Goal: Communication & Community: Answer question/provide support

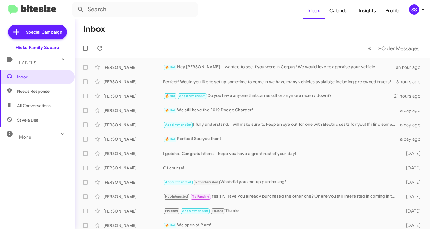
click at [31, 119] on span "Save a Deal" at bounding box center [28, 120] width 22 height 6
type input "in:not-interested"
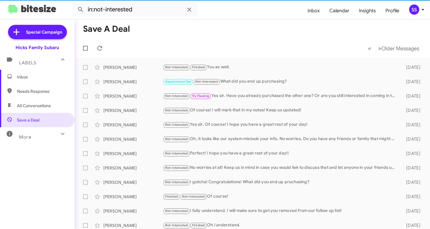
click at [45, 78] on span "Inbox" at bounding box center [42, 77] width 51 height 6
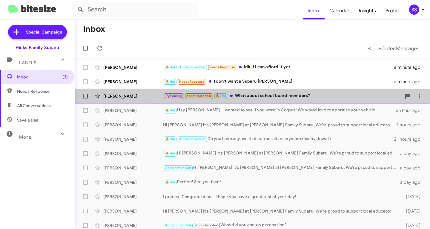
click at [287, 96] on div "Try Pausing Needs Response 🔥 Hot What about school board members?" at bounding box center [282, 95] width 238 height 7
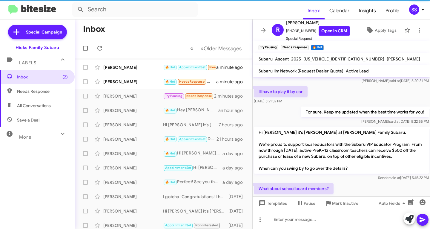
scroll to position [109, 0]
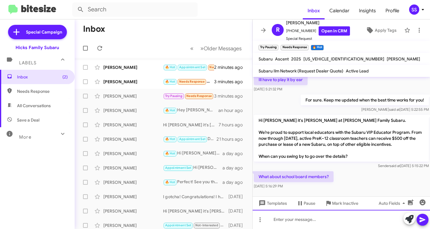
click at [328, 224] on div at bounding box center [342, 218] width 178 height 19
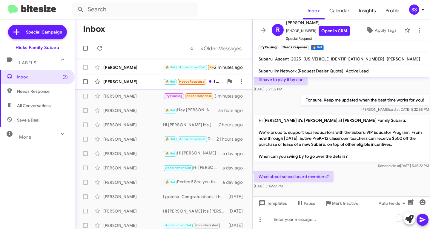
click at [124, 82] on div "[PERSON_NAME]" at bounding box center [133, 82] width 60 height 6
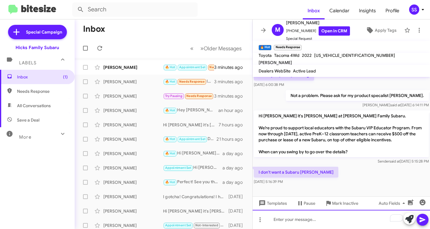
click at [304, 218] on div "To enrich screen reader interactions, please activate Accessibility in Grammarl…" at bounding box center [342, 218] width 178 height 19
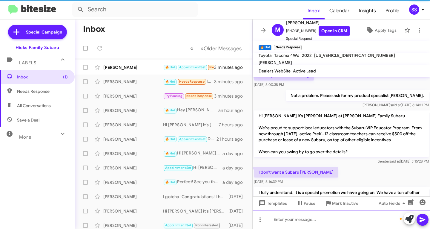
scroll to position [157, 0]
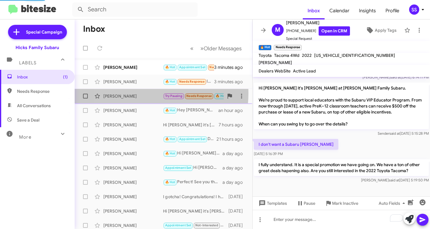
click at [133, 93] on div "Robert Zavala Try Pausing Needs Response 🔥 Hot What about school board members?…" at bounding box center [163, 96] width 168 height 12
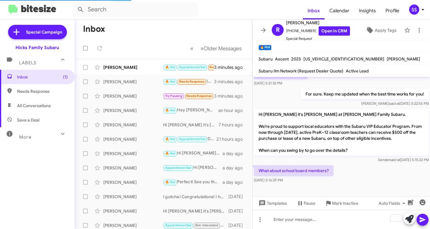
scroll to position [109, 0]
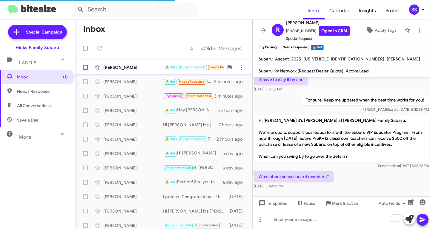
click at [124, 66] on div "[PERSON_NAME]" at bounding box center [133, 67] width 60 height 6
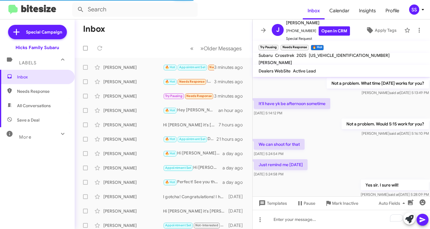
scroll to position [288, 0]
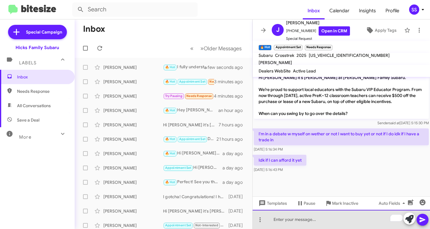
click at [303, 223] on div "To enrich screen reader interactions, please activate Accessibility in Grammarl…" at bounding box center [342, 218] width 178 height 19
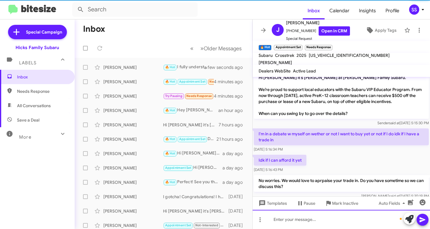
scroll to position [316, 0]
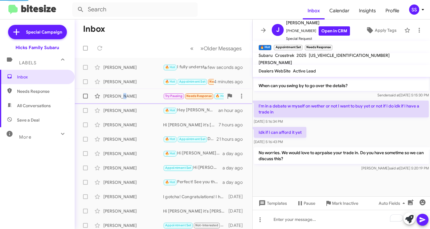
click at [122, 98] on div "[PERSON_NAME]" at bounding box center [133, 96] width 60 height 6
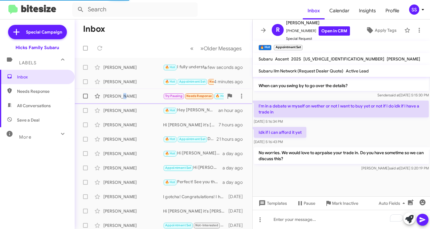
scroll to position [109, 0]
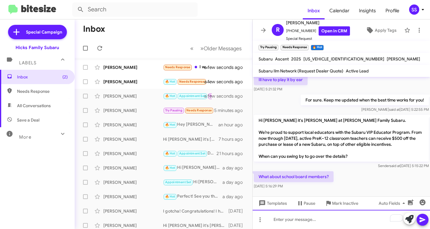
click at [282, 225] on div "To enrich screen reader interactions, please activate Accessibility in Grammarl…" at bounding box center [342, 218] width 178 height 19
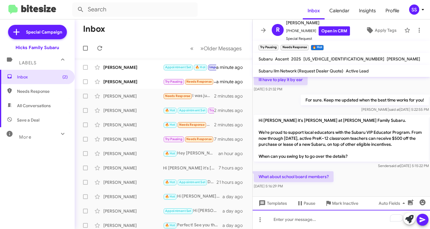
click at [292, 220] on div "To enrich screen reader interactions, please activate Accessibility in Grammarl…" at bounding box center [342, 218] width 178 height 19
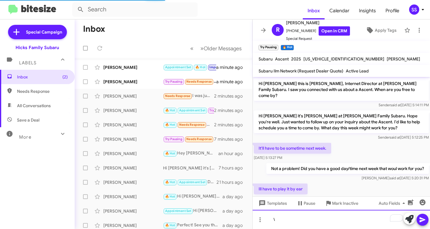
scroll to position [131, 0]
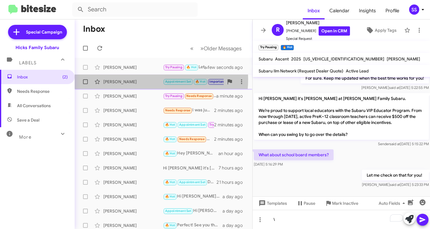
click at [131, 79] on div "[PERSON_NAME]" at bounding box center [133, 82] width 60 height 6
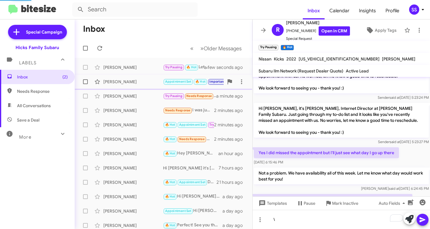
scroll to position [461, 0]
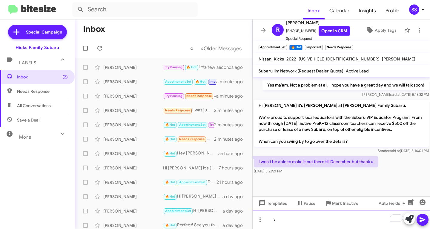
click at [319, 223] on div "\" at bounding box center [342, 218] width 178 height 19
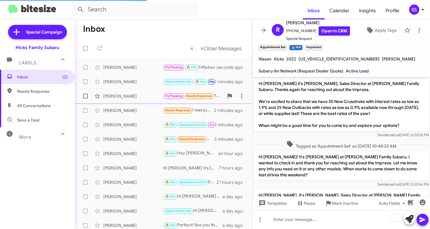
click at [124, 99] on div "[PERSON_NAME]" at bounding box center [133, 96] width 60 height 6
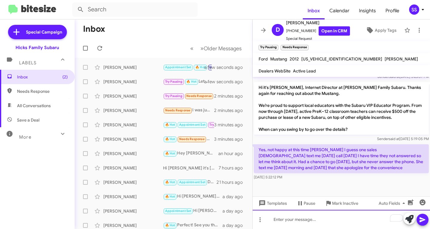
click at [309, 225] on div "To enrich screen reader interactions, please activate Accessibility in Grammarl…" at bounding box center [342, 218] width 178 height 19
click at [315, 227] on div "To enrich screen reader interactions, please activate Accessibility in Grammarl…" at bounding box center [342, 218] width 178 height 19
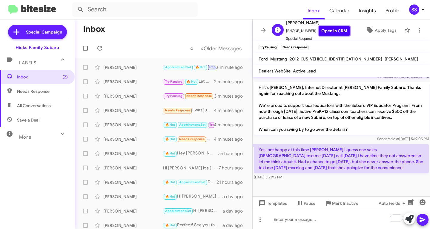
click at [330, 31] on link "Open in CRM" at bounding box center [334, 30] width 31 height 9
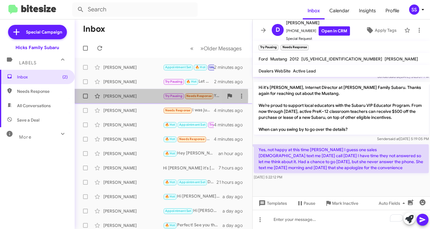
click at [121, 96] on div "[PERSON_NAME]" at bounding box center [133, 96] width 60 height 6
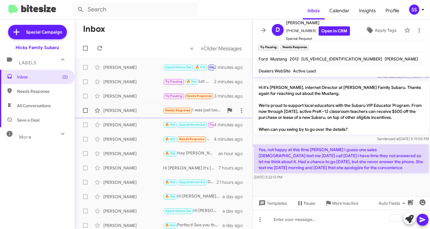
click at [125, 113] on div "Serenity Simmons Needs Response I was just looking to see if you guys had any c…" at bounding box center [163, 110] width 168 height 12
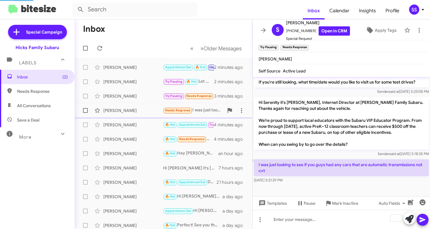
scroll to position [223, 0]
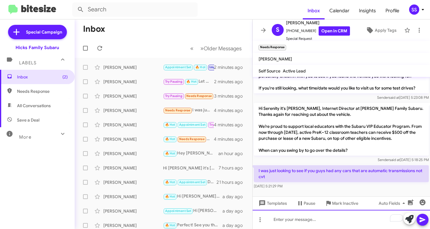
click at [308, 218] on div "To enrich screen reader interactions, please activate Accessibility in Grammarl…" at bounding box center [342, 218] width 178 height 19
click at [311, 219] on div "To enrich screen reader interactions, please activate Accessibility in Grammarl…" at bounding box center [342, 218] width 178 height 19
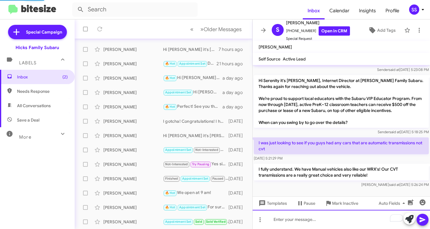
scroll to position [0, 0]
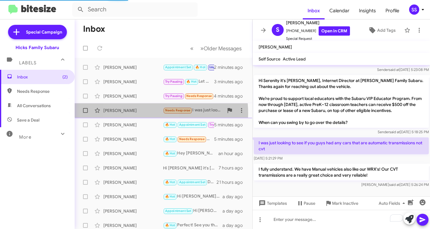
click at [138, 113] on div "[PERSON_NAME]" at bounding box center [133, 110] width 60 height 6
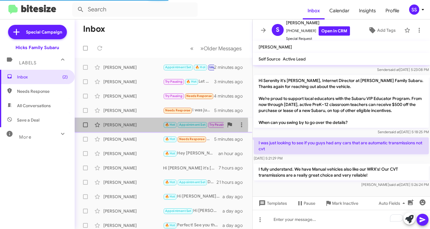
click at [130, 125] on div "[PERSON_NAME]" at bounding box center [133, 125] width 60 height 6
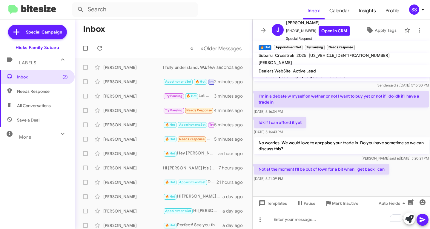
scroll to position [338, 0]
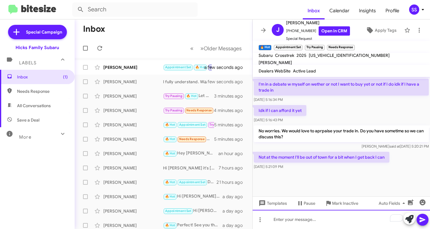
click at [322, 218] on div "To enrich screen reader interactions, please activate Accessibility in Grammarl…" at bounding box center [342, 218] width 178 height 19
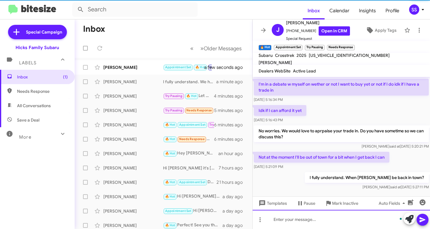
scroll to position [360, 0]
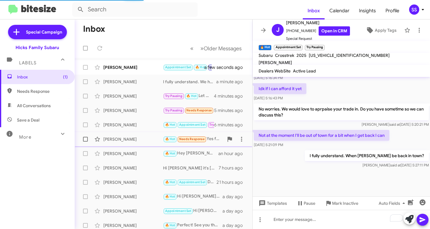
click at [135, 135] on div "Max Steinberg 🔥 Hot Needs Response Yes for the right price 6 minutes ago" at bounding box center [163, 139] width 168 height 12
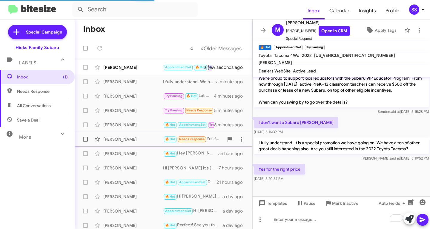
scroll to position [179, 0]
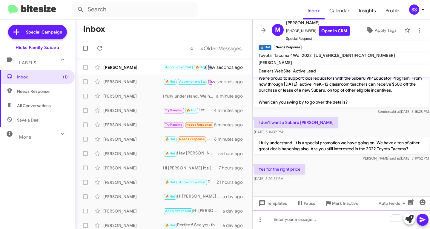
click at [306, 228] on div "To enrich screen reader interactions, please activate Accessibility in Grammarl…" at bounding box center [342, 218] width 178 height 19
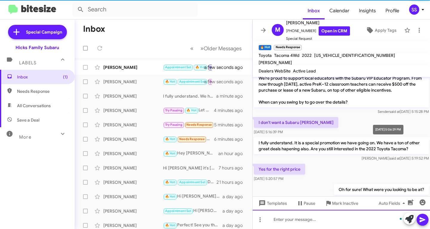
scroll to position [0, 0]
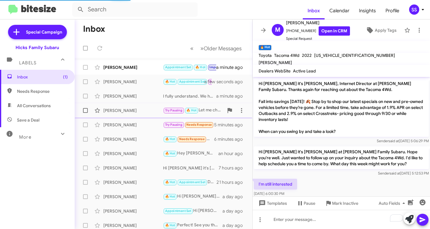
click at [134, 109] on div "[PERSON_NAME]" at bounding box center [133, 110] width 60 height 6
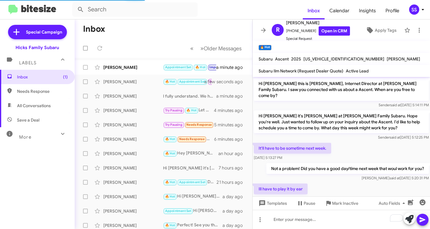
scroll to position [131, 0]
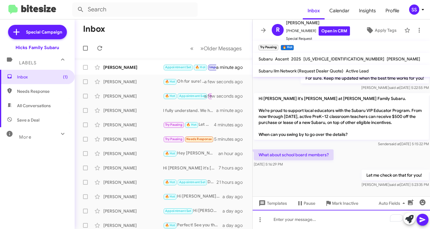
click at [296, 225] on div "To enrich screen reader interactions, please activate Accessibility in Grammarl…" at bounding box center [342, 218] width 178 height 19
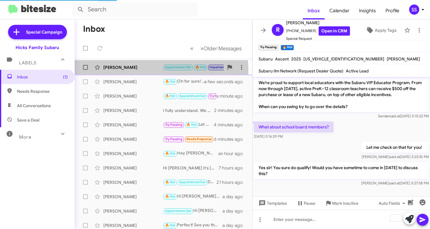
click at [150, 71] on div "Rosa Nieto Appointment Set 🔥 Hot Important Needs Response No just going to see …" at bounding box center [163, 67] width 168 height 12
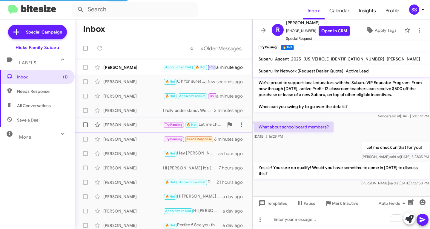
scroll to position [511, 0]
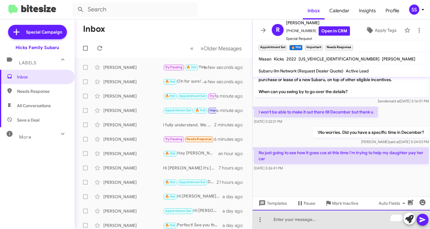
click at [313, 224] on div "To enrich screen reader interactions, please activate Accessibility in Grammarl…" at bounding box center [342, 218] width 178 height 19
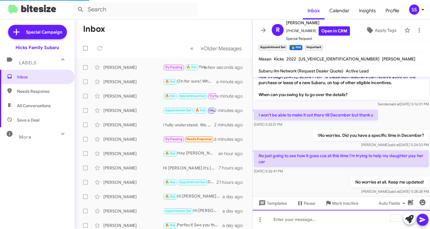
scroll to position [533, 0]
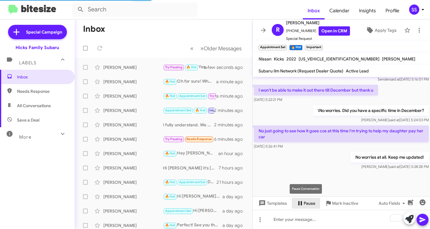
click at [304, 203] on span "Pause" at bounding box center [310, 203] width 12 height 11
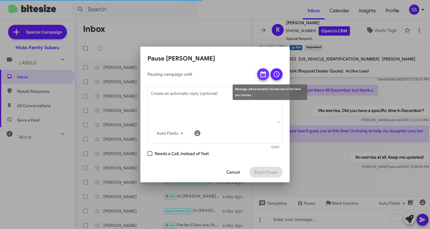
click at [264, 72] on icon at bounding box center [263, 74] width 5 height 6
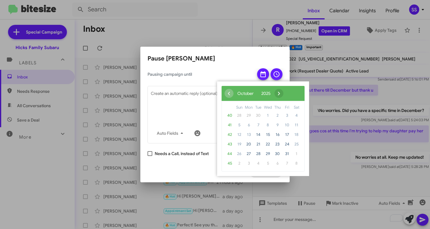
click at [284, 94] on span "›" at bounding box center [279, 93] width 9 height 9
click at [287, 94] on span "›" at bounding box center [282, 93] width 9 height 9
click at [248, 117] on span "1" at bounding box center [249, 116] width 10 height 10
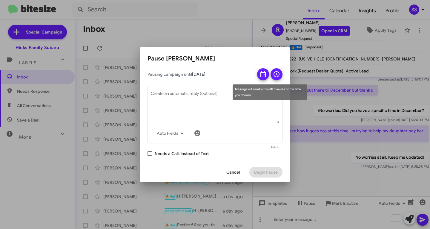
click at [276, 76] on icon at bounding box center [276, 74] width 7 height 7
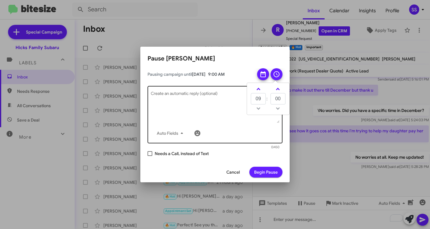
click at [184, 106] on textarea "Create an automatic reply (optional)" at bounding box center [215, 107] width 129 height 31
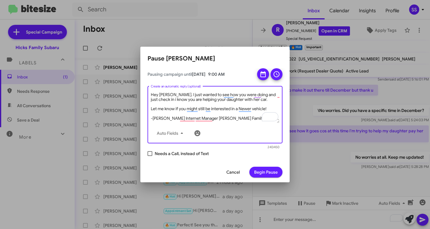
type textarea "Hey Rosa. I just wanted to see how you were doing and just check in i know you …"
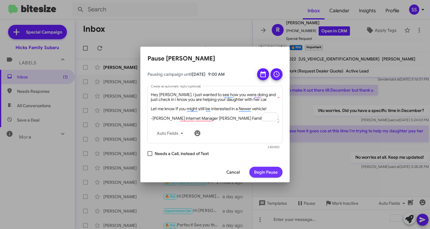
click at [268, 173] on span "Begin Pause" at bounding box center [266, 171] width 24 height 11
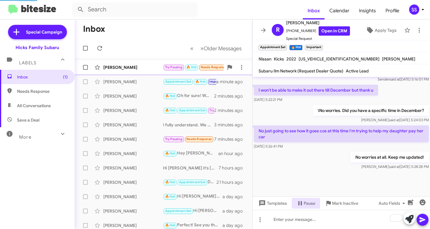
click at [132, 67] on div "[PERSON_NAME]" at bounding box center [133, 67] width 60 height 6
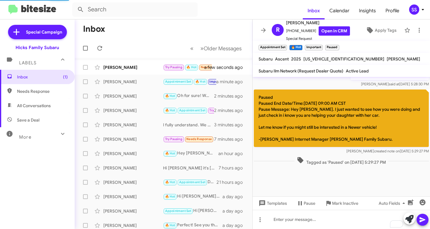
scroll to position [181, 0]
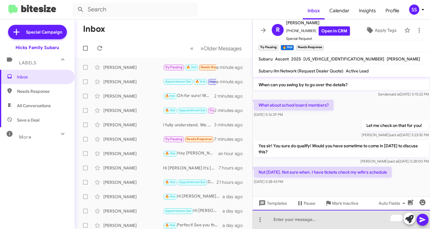
click at [315, 222] on div "To enrich screen reader interactions, please activate Accessibility in Grammarl…" at bounding box center [342, 218] width 178 height 19
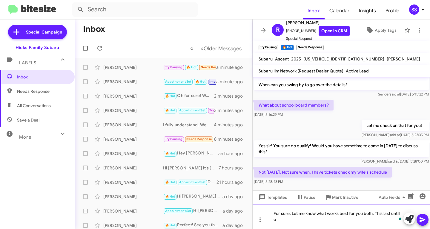
scroll to position [186, 0]
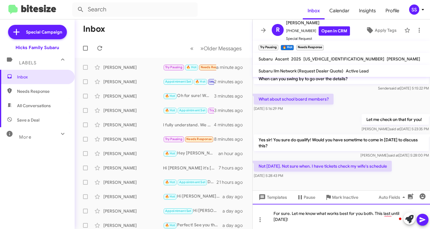
click at [310, 220] on div "For sure. Let me know what works best for you both. This last until [DATE]!" at bounding box center [342, 216] width 178 height 25
click at [420, 218] on icon at bounding box center [422, 219] width 7 height 7
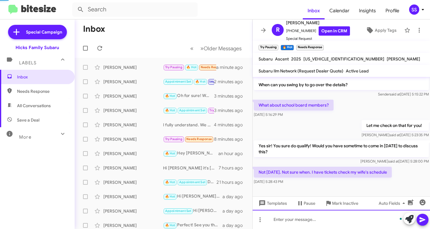
scroll to position [202, 0]
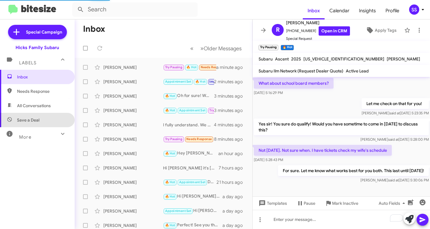
click at [39, 114] on span "Save a Deal" at bounding box center [37, 120] width 75 height 14
type input "in:not-interested"
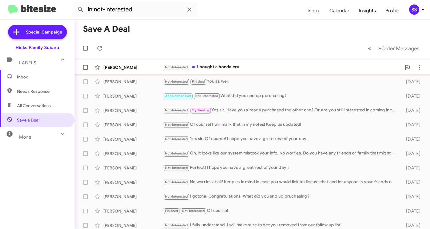
click at [258, 71] on div "Not-Interested I bought a honda crv" at bounding box center [282, 67] width 238 height 7
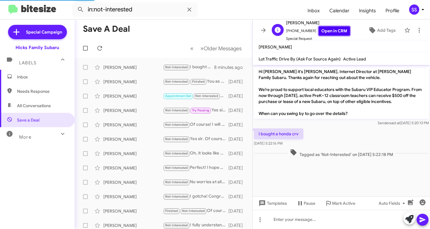
click at [338, 30] on link "Open in CRM" at bounding box center [334, 30] width 31 height 9
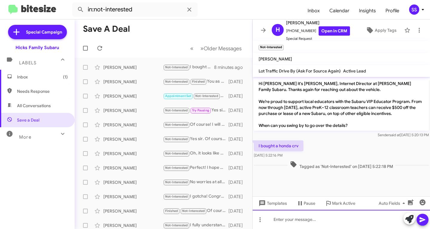
click at [325, 215] on div at bounding box center [342, 218] width 178 height 19
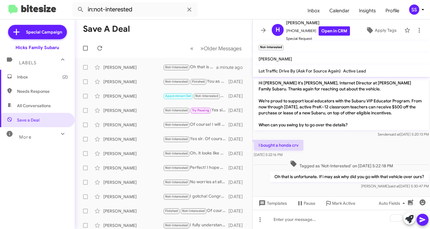
click at [54, 74] on span "Inbox (2)" at bounding box center [42, 77] width 51 height 6
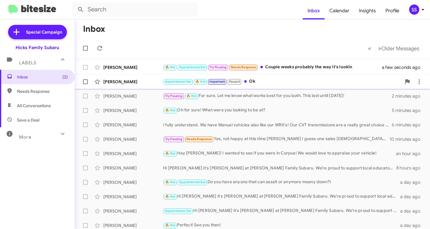
click at [138, 80] on div "[PERSON_NAME]" at bounding box center [133, 82] width 60 height 6
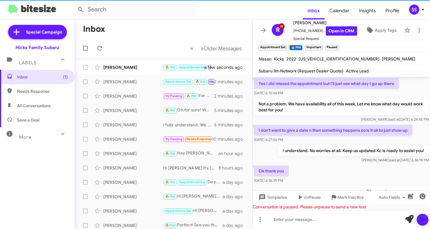
scroll to position [441, 0]
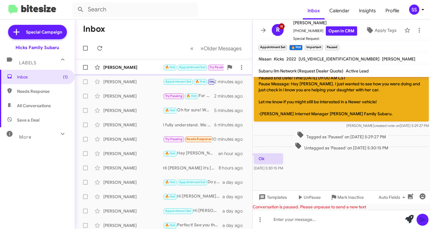
click at [140, 69] on div "[PERSON_NAME]" at bounding box center [133, 67] width 60 height 6
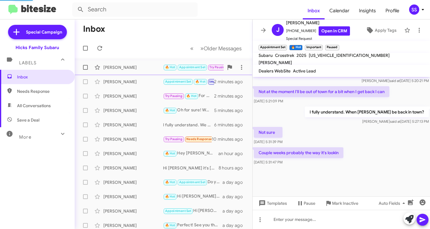
scroll to position [403, 0]
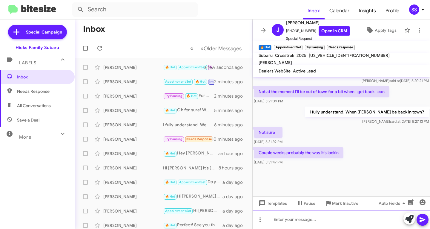
click at [329, 224] on div at bounding box center [342, 218] width 178 height 19
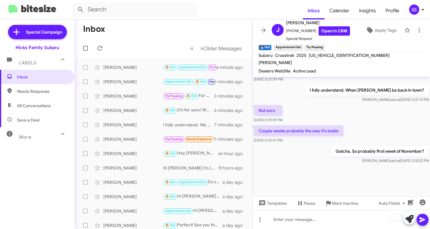
click at [49, 121] on span "Save a Deal" at bounding box center [37, 120] width 75 height 14
type input "in:not-interested"
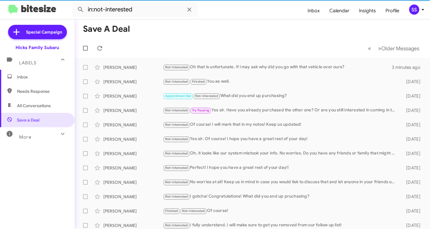
click at [51, 77] on span "Inbox" at bounding box center [42, 77] width 51 height 6
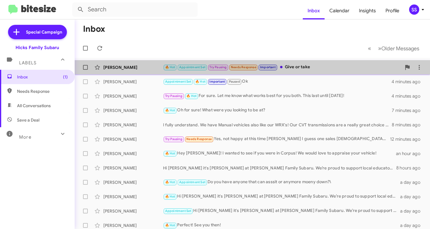
click at [320, 65] on div "🔥 Hot Appointment Set Try Pausing Needs Response Important Give or take" at bounding box center [282, 67] width 238 height 7
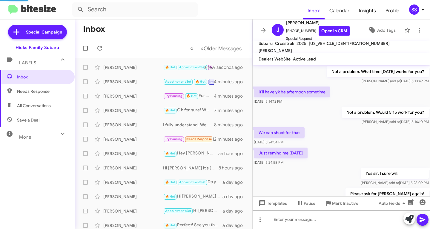
scroll to position [344, 0]
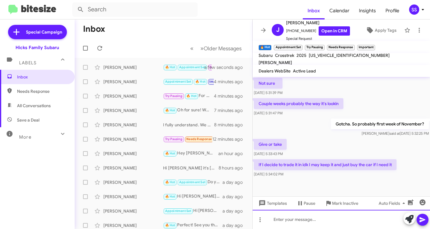
click at [328, 225] on div at bounding box center [342, 218] width 178 height 19
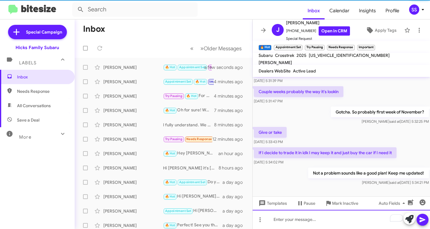
scroll to position [377, 0]
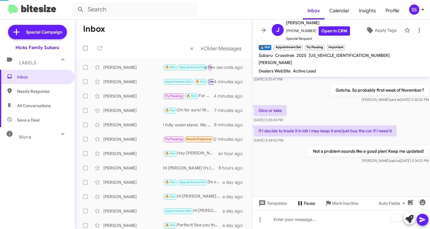
click at [305, 201] on span "Pause" at bounding box center [310, 203] width 12 height 11
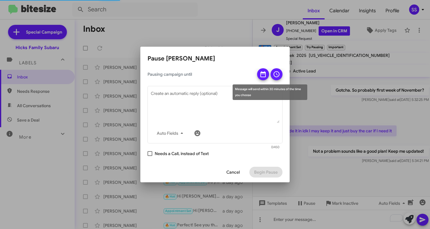
drag, startPoint x: 262, startPoint y: 72, endPoint x: 262, endPoint y: 80, distance: 8.4
click at [262, 72] on icon at bounding box center [263, 74] width 5 height 6
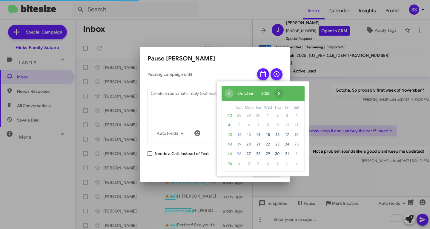
click at [284, 92] on span "›" at bounding box center [279, 93] width 9 height 9
click at [249, 124] on span "3" at bounding box center [249, 125] width 10 height 10
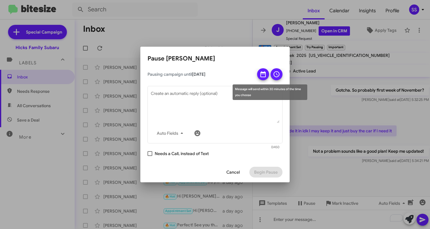
click at [272, 75] on button at bounding box center [277, 74] width 12 height 12
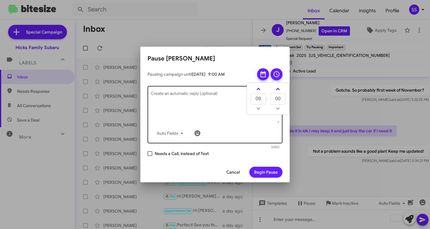
click at [196, 105] on textarea "Create an automatic reply (optional)" at bounding box center [215, 107] width 129 height 31
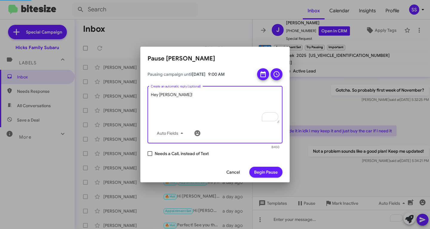
scroll to position [356, 0]
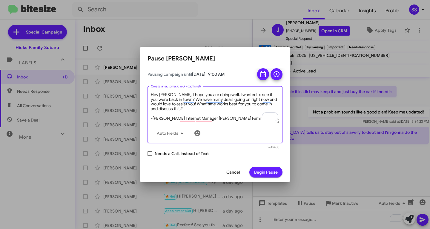
type textarea "Hey Josh! I hope you are doing well. I wanted to see if you were back in town? …"
click at [266, 173] on span "Begin Pause" at bounding box center [266, 171] width 24 height 11
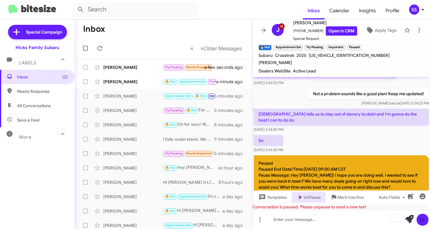
scroll to position [393, 0]
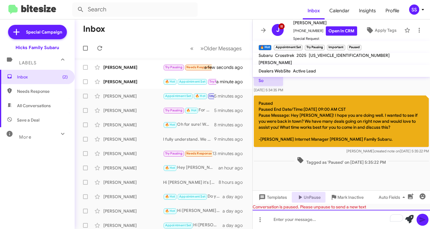
click at [290, 216] on div "To enrich screen reader interactions, please activate Accessibility in Grammarl…" at bounding box center [342, 218] width 178 height 19
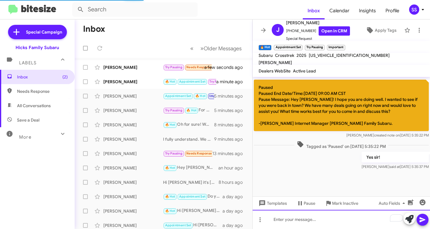
scroll to position [379, 0]
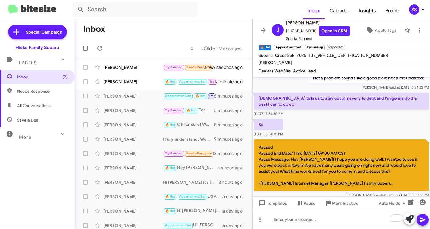
scroll to position [409, 0]
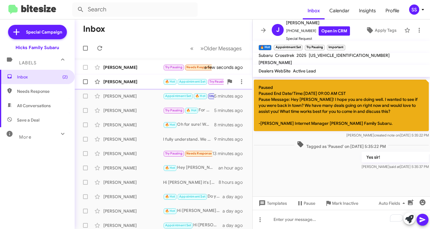
click at [114, 79] on div "[PERSON_NAME]" at bounding box center [133, 82] width 60 height 6
click at [38, 122] on span "Save a Deal" at bounding box center [28, 120] width 22 height 6
type input "in:not-interested"
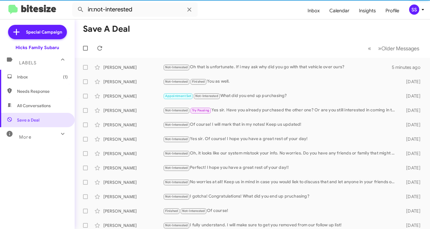
click at [45, 76] on span "Inbox (1)" at bounding box center [42, 77] width 51 height 6
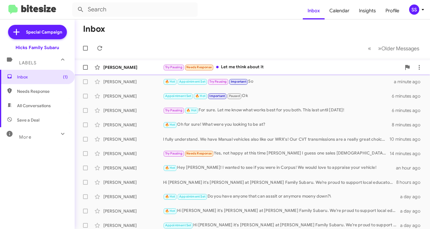
click at [241, 67] on div "Try Pausing Needs Response Let me think about it" at bounding box center [282, 67] width 238 height 7
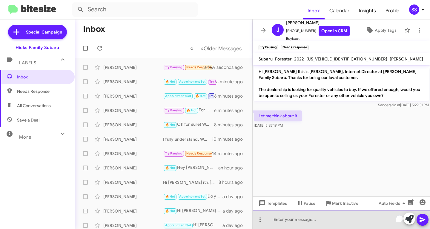
click at [305, 220] on div "To enrich screen reader interactions, please activate Accessibility in Grammarl…" at bounding box center [342, 218] width 178 height 19
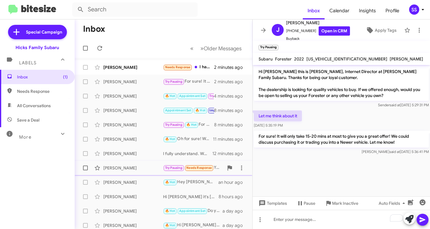
click at [135, 166] on div "[PERSON_NAME]" at bounding box center [133, 168] width 60 height 6
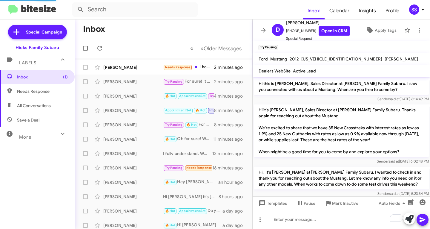
scroll to position [527, 0]
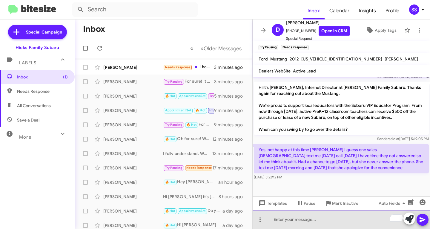
click at [327, 222] on div "To enrich screen reader interactions, please activate Accessibility in Grammarl…" at bounding box center [342, 218] width 178 height 19
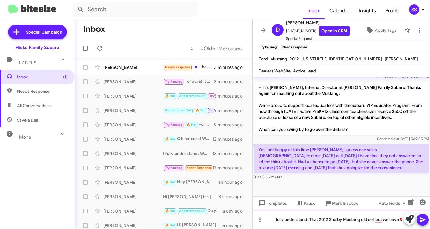
click at [386, 221] on div "I fully understand. That 2012 Shelby Mustang did sell but we have a" at bounding box center [342, 218] width 178 height 19
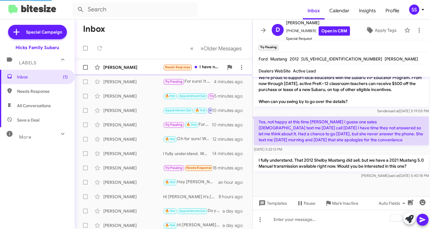
click at [127, 66] on div "[PERSON_NAME]" at bounding box center [133, 67] width 60 height 6
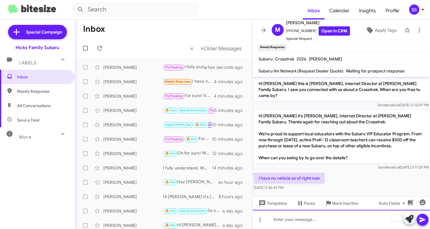
click at [300, 223] on div "To enrich screen reader interactions, please activate Accessibility in Grammarl…" at bounding box center [342, 218] width 178 height 19
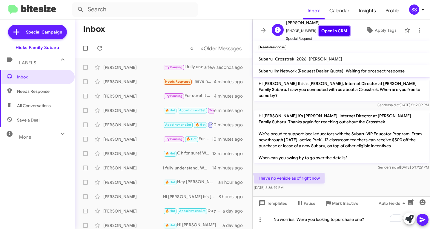
click at [335, 29] on link "Open in CRM" at bounding box center [334, 30] width 31 height 9
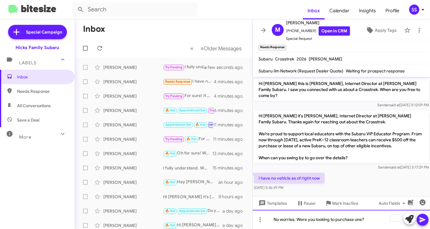
click at [384, 221] on div "No worries. Were you looking to purchase one?" at bounding box center [342, 218] width 178 height 19
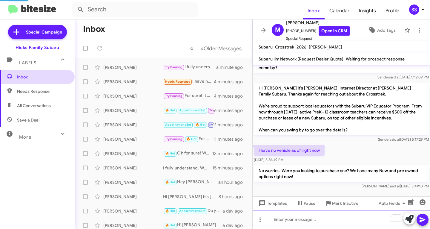
scroll to position [10, 0]
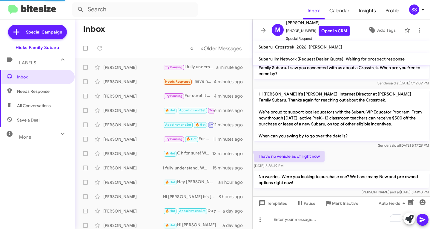
click at [40, 121] on span "Save a Deal" at bounding box center [37, 120] width 75 height 14
type input "in:not-interested"
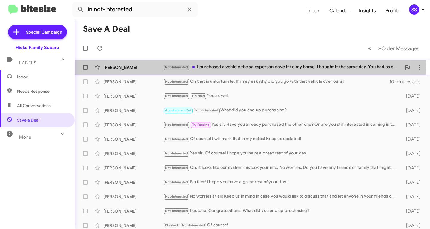
click at [229, 64] on div "Not-Interested I purchased a vehicle the salesperson dove it to my home. I boug…" at bounding box center [282, 67] width 238 height 7
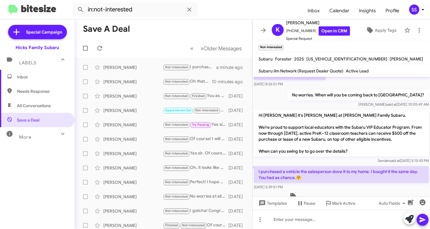
scroll to position [154, 0]
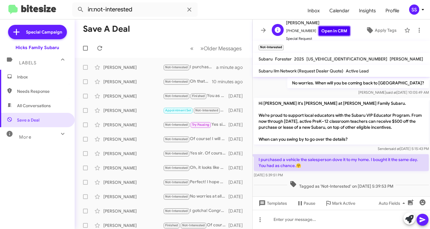
click at [336, 33] on link "Open in CRM" at bounding box center [334, 30] width 31 height 9
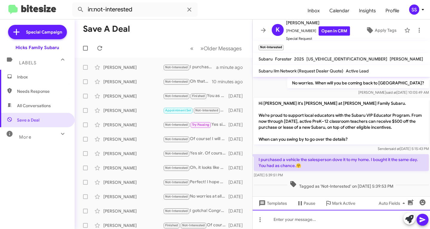
click at [325, 227] on div at bounding box center [342, 218] width 178 height 19
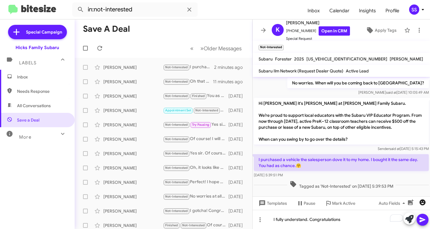
click at [422, 204] on icon "button" at bounding box center [423, 202] width 6 height 6
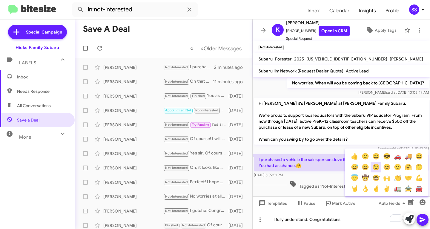
click at [378, 169] on button "😉" at bounding box center [376, 166] width 11 height 11
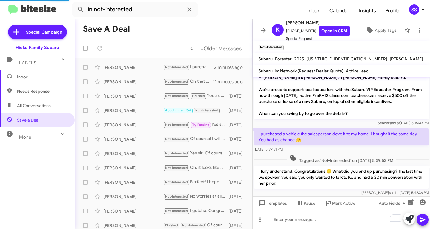
scroll to position [187, 0]
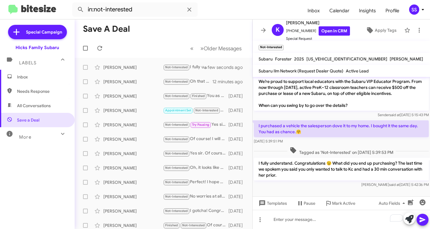
click at [40, 73] on span "Inbox" at bounding box center [37, 77] width 75 height 14
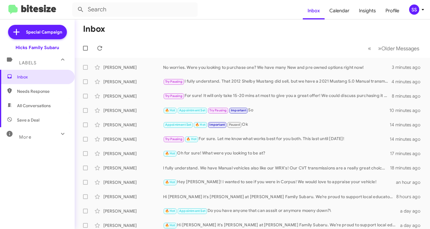
click at [38, 112] on span "All Conversations" at bounding box center [37, 105] width 75 height 14
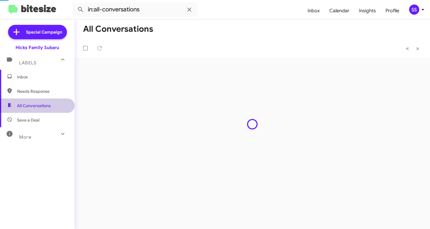
click at [37, 120] on span "Save a Deal" at bounding box center [28, 120] width 22 height 6
type input "in:not-interested"
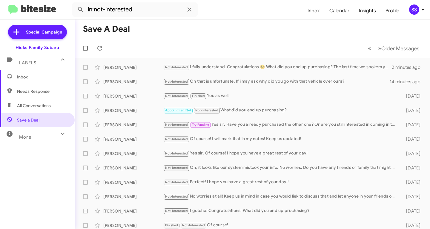
click at [49, 78] on span "Inbox" at bounding box center [42, 77] width 51 height 6
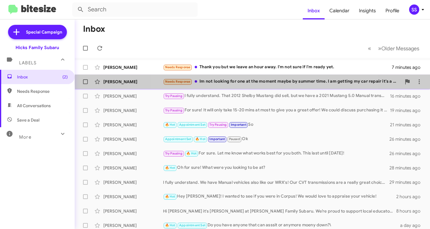
click at [264, 81] on div "Needs Response Im not looking for one at the moment maybe by summer time. I am …" at bounding box center [282, 81] width 238 height 7
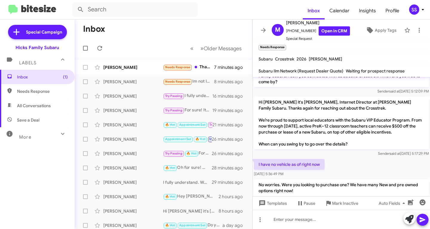
scroll to position [50, 0]
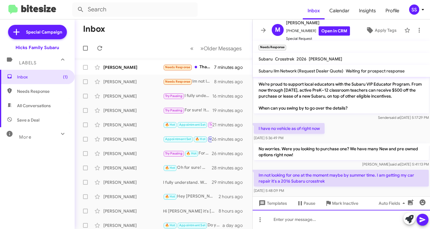
click at [319, 224] on div at bounding box center [342, 218] width 178 height 19
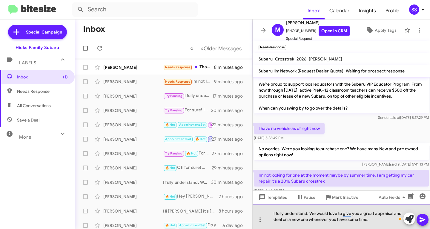
drag, startPoint x: 379, startPoint y: 219, endPoint x: 329, endPoint y: 218, distance: 49.9
click at [329, 218] on div "I fully understand. We would love to give you a great appraisal and deal on a n…" at bounding box center [342, 216] width 178 height 25
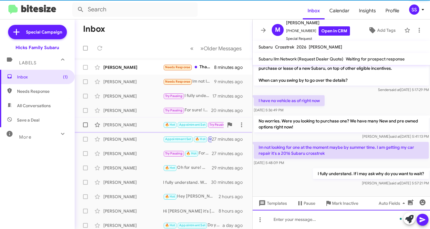
scroll to position [59, 0]
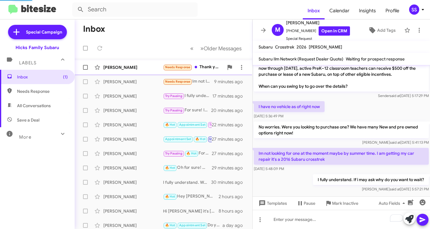
click at [133, 67] on div "[PERSON_NAME]" at bounding box center [133, 67] width 60 height 6
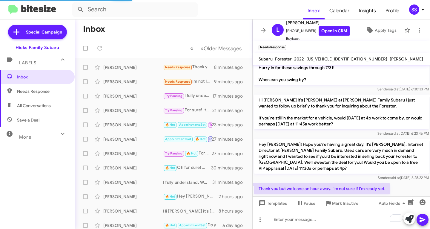
scroll to position [52, 0]
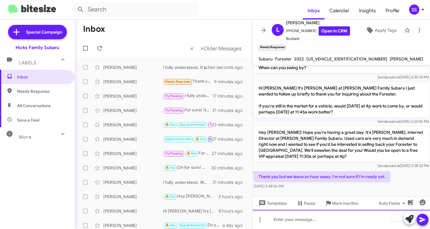
click at [335, 225] on div "To enrich screen reader interactions, please activate Accessibility in Grammarl…" at bounding box center [342, 218] width 178 height 19
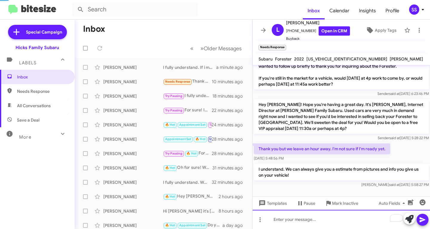
scroll to position [68, 0]
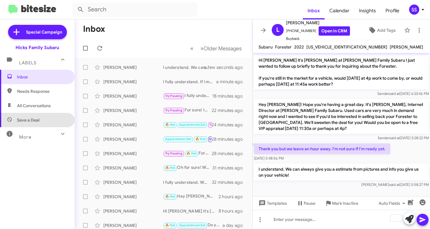
click at [38, 120] on span "Save a Deal" at bounding box center [28, 120] width 22 height 6
type input "in:not-interested"
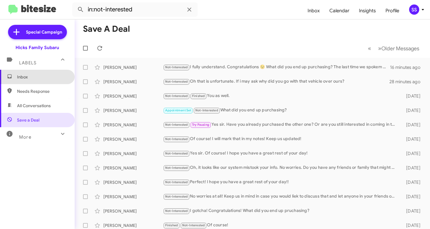
click at [53, 71] on span "Inbox" at bounding box center [37, 77] width 75 height 14
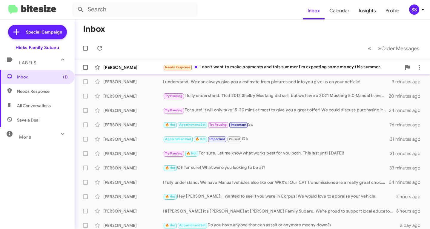
click at [260, 66] on div "Needs Response I don't want to make payments and this summer I'm expecting some…" at bounding box center [282, 67] width 238 height 7
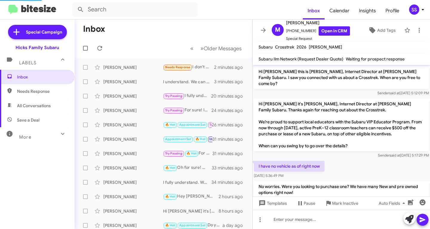
scroll to position [87, 0]
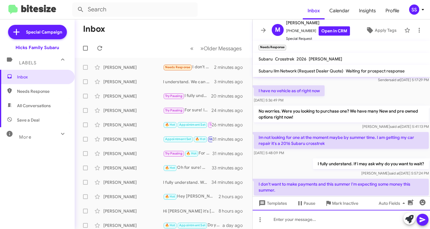
click at [338, 227] on div at bounding box center [342, 218] width 178 height 19
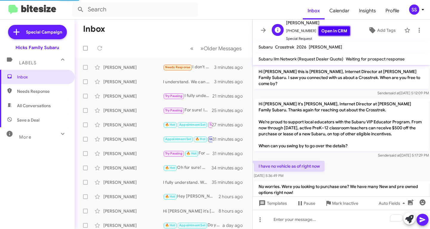
click at [335, 30] on link "Open in CRM" at bounding box center [334, 30] width 31 height 9
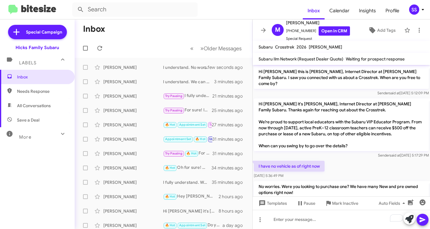
click at [33, 120] on span "Save a Deal" at bounding box center [28, 120] width 22 height 6
type input "in:not-interested"
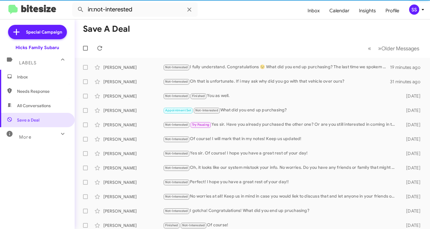
click at [36, 78] on span "Inbox" at bounding box center [42, 77] width 51 height 6
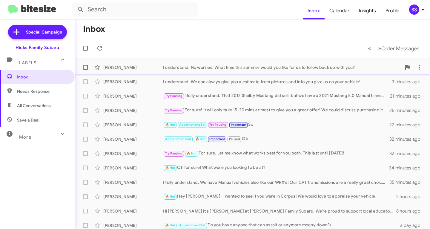
click at [198, 67] on div "I understand. No worries. What time this summer would you like for us to follow…" at bounding box center [282, 67] width 238 height 6
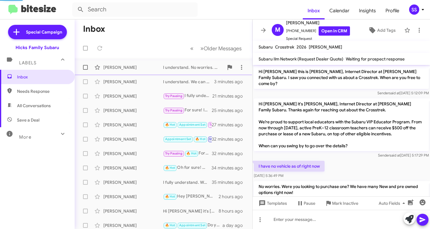
scroll to position [115, 0]
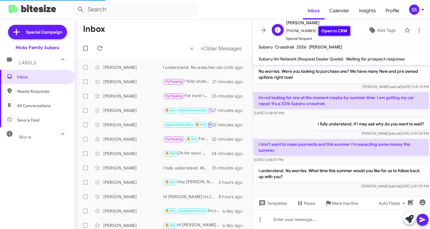
click at [326, 28] on link "Open in CRM" at bounding box center [334, 30] width 31 height 9
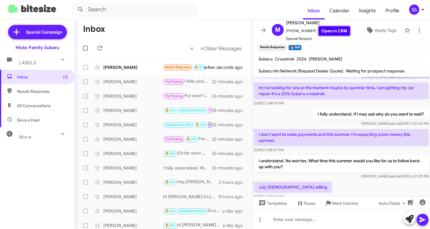
scroll to position [149, 0]
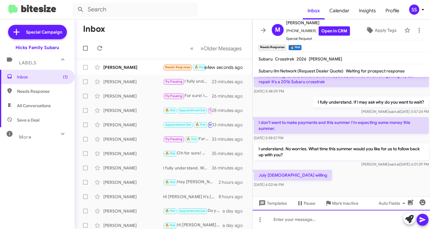
click at [296, 221] on div at bounding box center [342, 218] width 178 height 19
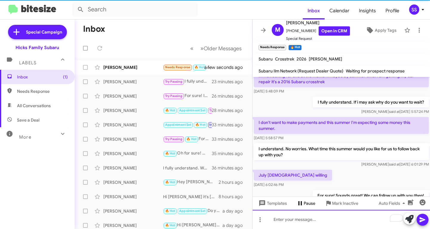
scroll to position [0, 0]
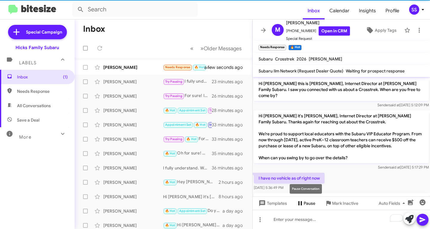
click at [309, 201] on span "Pause" at bounding box center [310, 203] width 12 height 11
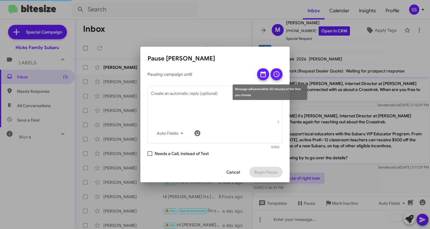
click at [263, 76] on icon at bounding box center [263, 74] width 7 height 7
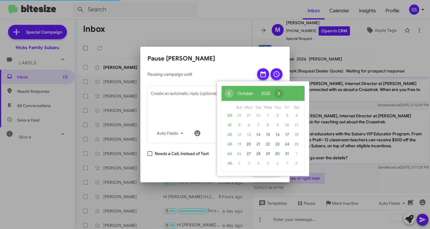
click at [284, 95] on span "›" at bounding box center [279, 93] width 9 height 9
click at [287, 95] on span "›" at bounding box center [282, 93] width 9 height 9
click at [278, 145] on span "25" at bounding box center [278, 144] width 10 height 10
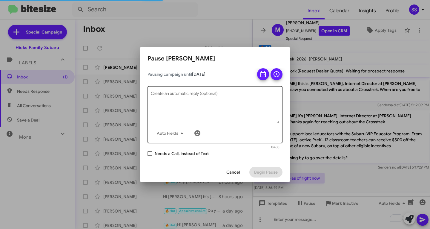
click at [219, 99] on textarea "Create an automatic reply (optional)" at bounding box center [215, 107] width 129 height 31
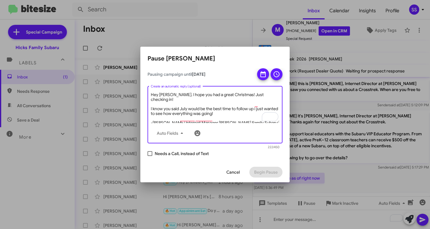
drag, startPoint x: 233, startPoint y: 95, endPoint x: 215, endPoint y: 95, distance: 17.9
click at [215, 95] on textarea "Hey Maria. I hope you had a great Christmas! Just checking in! I know you said …" at bounding box center [215, 107] width 129 height 31
type textarea "Hey Maria. I hope you had a great Holiday! Just checking in! I know you said Ju…"
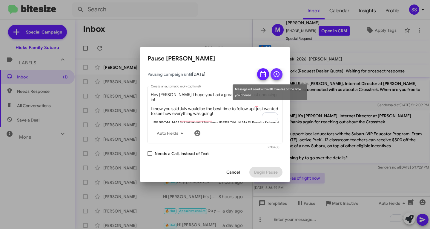
click at [280, 72] on icon at bounding box center [276, 74] width 7 height 7
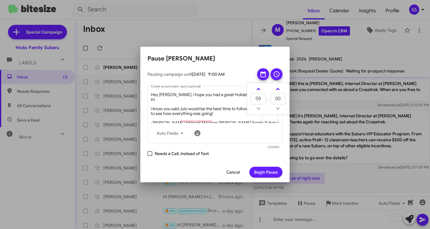
click at [279, 172] on button "Begin Pause" at bounding box center [266, 171] width 33 height 11
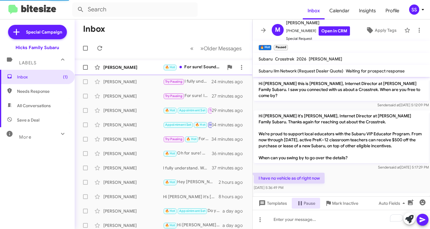
click at [127, 63] on div "Maria Sandoval 🔥 Hot For sure! Sounds great! We can follow up with you then! a …" at bounding box center [163, 67] width 168 height 12
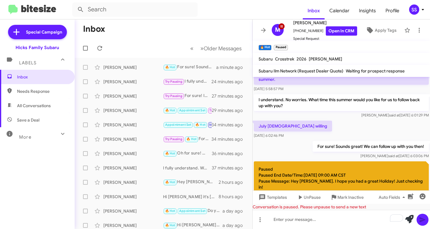
scroll to position [258, 0]
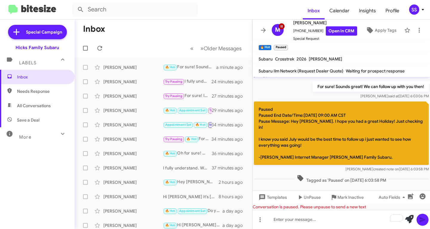
click at [23, 122] on span "Save a Deal" at bounding box center [28, 120] width 22 height 6
type input "in:not-interested"
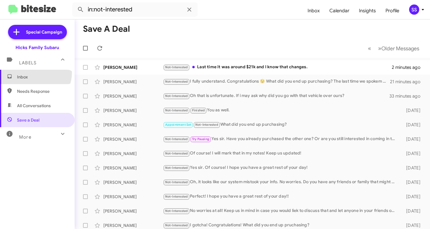
click at [33, 72] on span "Inbox" at bounding box center [37, 77] width 75 height 14
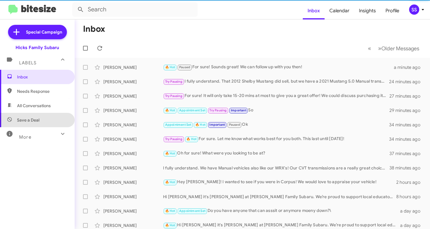
click at [39, 118] on span "Save a Deal" at bounding box center [37, 120] width 75 height 14
type input "in:not-interested"
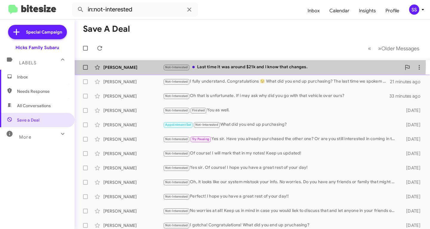
click at [225, 65] on div "Not-Interested Last time it was around $21k and I know that changes." at bounding box center [282, 67] width 238 height 7
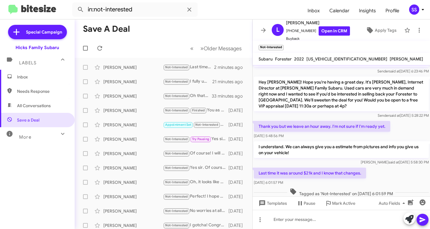
scroll to position [114, 0]
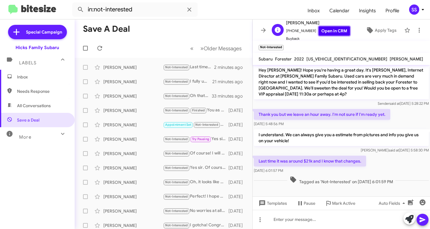
click at [335, 33] on link "Open in CRM" at bounding box center [334, 30] width 31 height 9
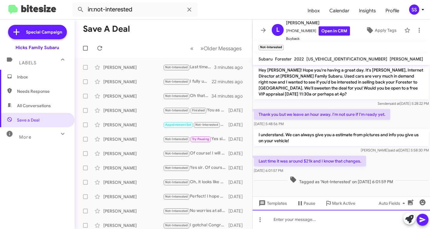
click at [323, 224] on div at bounding box center [342, 218] width 178 height 19
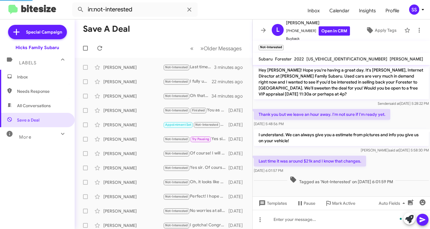
scroll to position [142, 0]
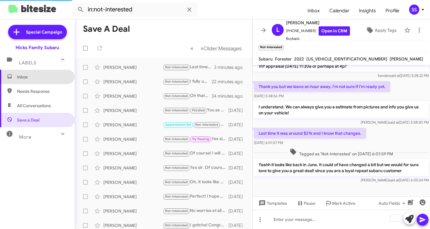
click at [43, 79] on span "Inbox" at bounding box center [42, 77] width 51 height 6
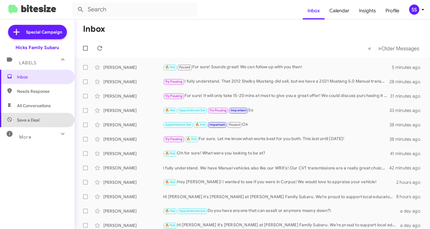
click at [48, 116] on span "Save a Deal" at bounding box center [37, 120] width 75 height 14
type input "in:not-interested"
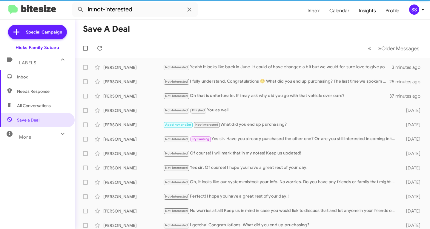
click at [48, 78] on span "Inbox" at bounding box center [42, 77] width 51 height 6
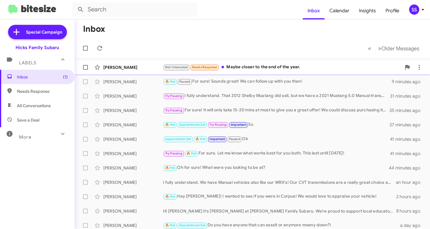
click at [254, 69] on div "Not-Interested Needs Response Maybe closer to the end of the year." at bounding box center [282, 67] width 238 height 7
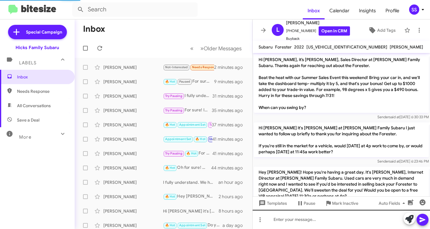
scroll to position [152, 0]
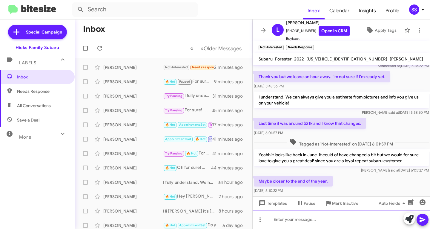
click at [299, 225] on div at bounding box center [342, 218] width 178 height 19
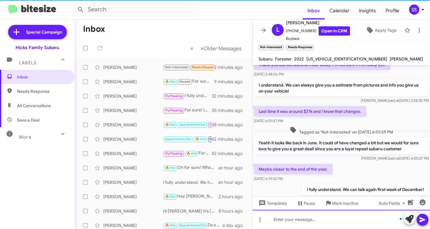
scroll to position [0, 0]
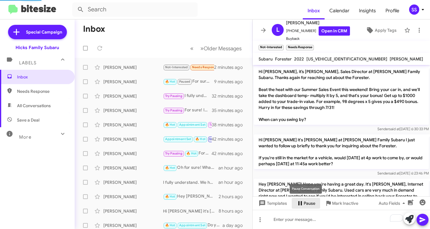
click at [303, 205] on icon at bounding box center [300, 202] width 7 height 7
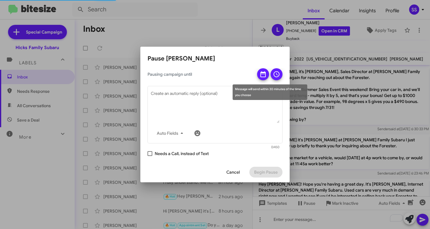
click at [262, 74] on icon at bounding box center [263, 74] width 5 height 6
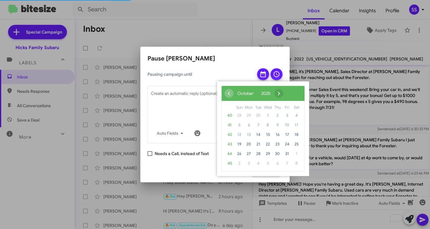
click at [284, 95] on span "›" at bounding box center [279, 93] width 9 height 9
click at [247, 117] on span "1" at bounding box center [249, 116] width 10 height 10
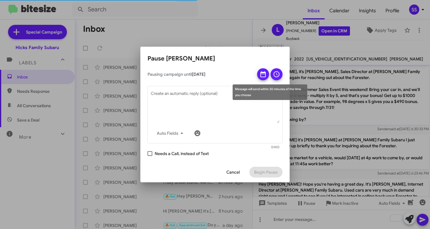
click at [276, 73] on icon at bounding box center [276, 74] width 7 height 7
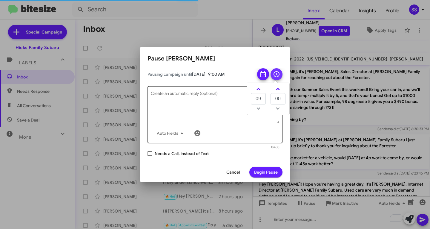
click at [174, 105] on textarea "Create an automatic reply (optional)" at bounding box center [215, 107] width 129 height 31
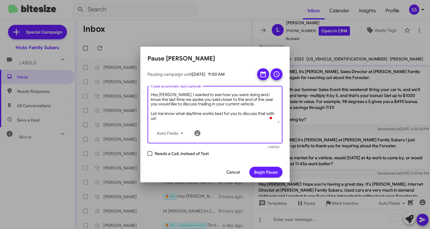
scroll to position [7, 0]
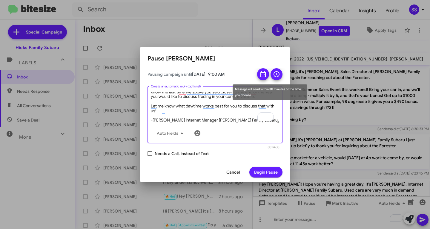
type textarea "Hey [PERSON_NAME]. I wanted to see how you were doing and i know the last time …"
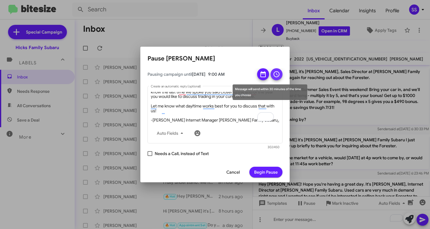
click at [282, 72] on button at bounding box center [277, 74] width 12 height 12
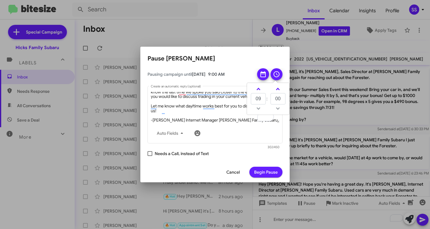
click at [273, 173] on span "Begin Pause" at bounding box center [266, 171] width 24 height 11
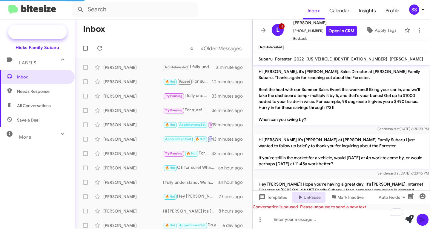
scroll to position [278, 0]
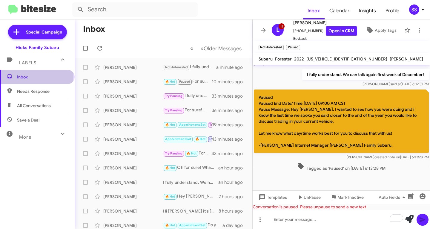
click at [36, 75] on span "Inbox" at bounding box center [42, 77] width 51 height 6
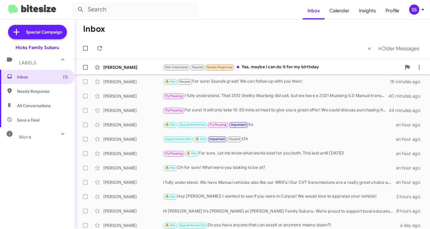
click at [311, 70] on div "Not-Interested Paused Needs Response Yes, maybe I can do it for my birthday" at bounding box center [282, 67] width 238 height 7
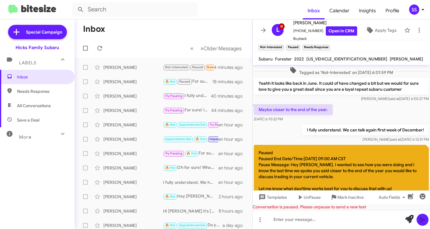
scroll to position [313, 0]
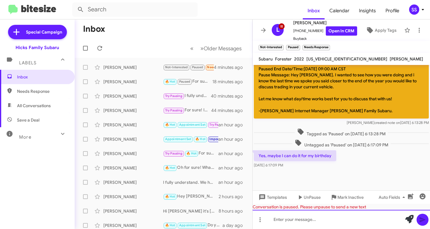
click at [304, 221] on div at bounding box center [342, 218] width 178 height 19
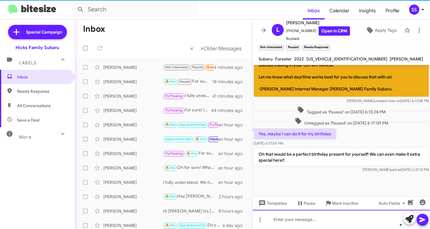
scroll to position [334, 0]
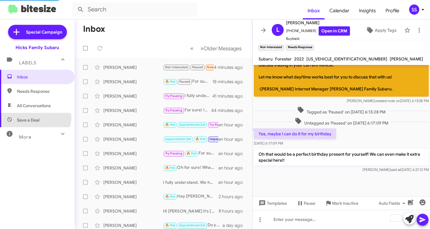
click at [32, 117] on span "Save a Deal" at bounding box center [28, 120] width 22 height 6
type input "in:not-interested"
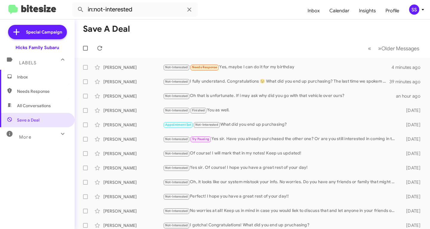
click at [42, 76] on span "Inbox" at bounding box center [42, 77] width 51 height 6
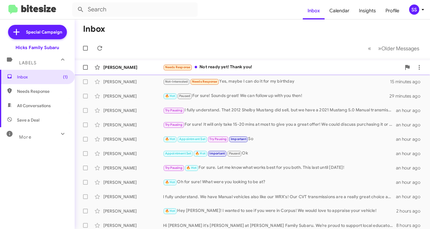
click at [264, 71] on div "Needs Response Not ready yet! Thank you!" at bounding box center [282, 67] width 238 height 7
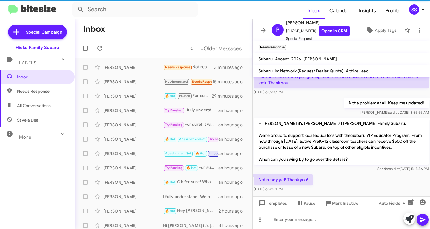
scroll to position [479, 0]
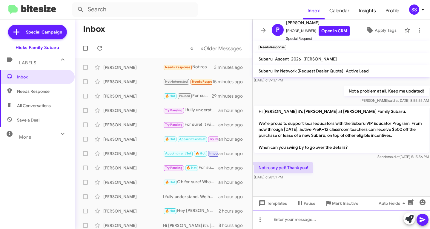
click at [316, 222] on div at bounding box center [342, 218] width 178 height 19
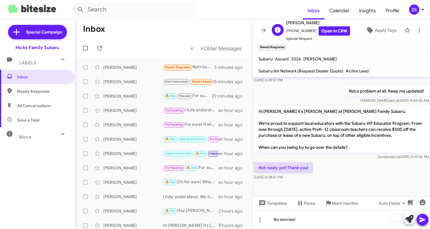
click at [335, 36] on span "Special Request" at bounding box center [318, 39] width 64 height 6
click at [334, 32] on link "Open in CRM" at bounding box center [334, 30] width 31 height 9
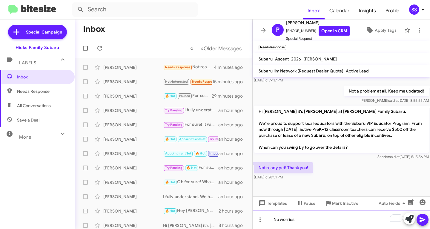
click at [313, 222] on div "No worries!" at bounding box center [342, 218] width 178 height 19
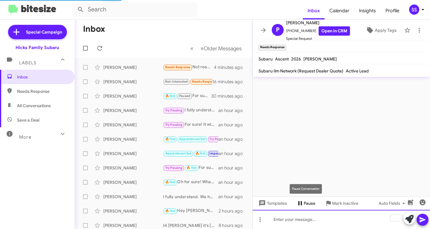
scroll to position [501, 0]
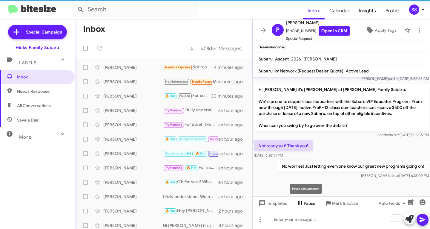
click at [312, 202] on span "Pause" at bounding box center [310, 203] width 12 height 11
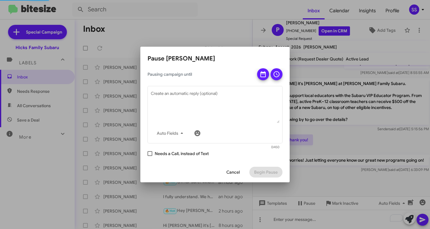
scroll to position [489, 0]
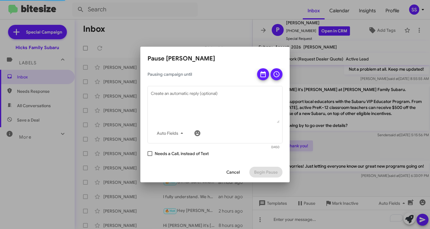
click at [263, 77] on icon at bounding box center [263, 74] width 7 height 7
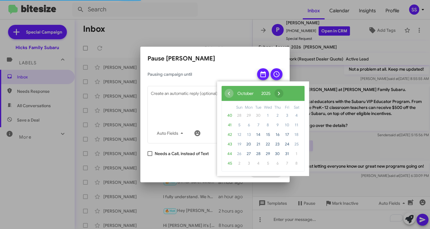
click at [284, 91] on span "›" at bounding box center [279, 93] width 9 height 9
click at [287, 91] on span "›" at bounding box center [282, 93] width 9 height 9
click at [249, 115] on span "1" at bounding box center [249, 116] width 10 height 10
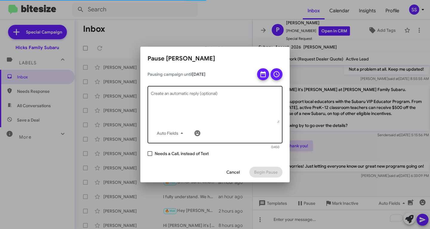
click at [209, 114] on textarea "Create an automatic reply (optional)" at bounding box center [215, 107] width 129 height 31
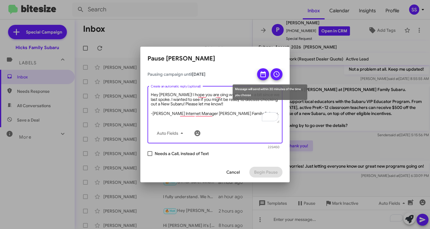
type textarea "Hey [PERSON_NAME]! I hope you are oing well. Its been a bit since we last spoke…"
click at [275, 76] on icon at bounding box center [277, 74] width 6 height 6
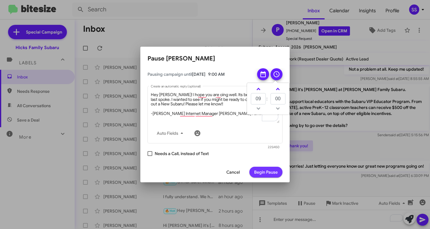
click at [266, 172] on span "Begin Pause" at bounding box center [266, 171] width 24 height 11
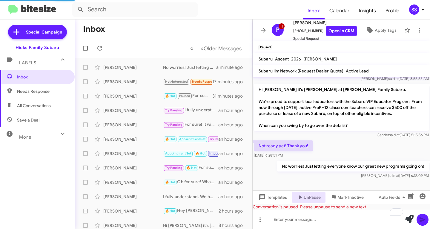
scroll to position [582, 0]
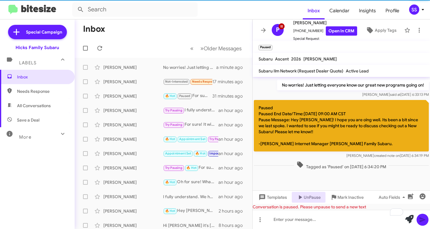
click at [42, 117] on span "Save a Deal" at bounding box center [37, 120] width 75 height 14
type input "in:not-interested"
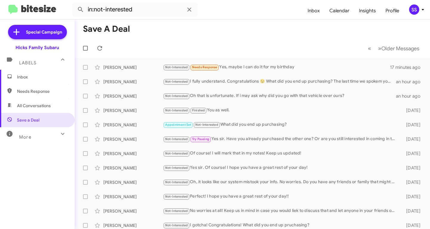
click at [37, 79] on span "Inbox" at bounding box center [42, 77] width 51 height 6
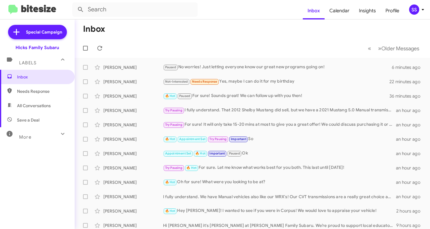
click at [52, 124] on span "Save a Deal" at bounding box center [37, 120] width 75 height 14
type input "in:not-interested"
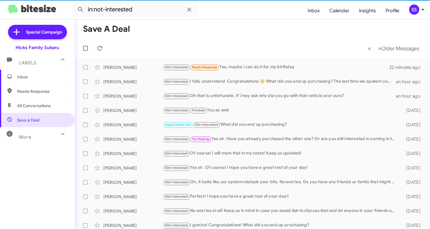
click at [39, 76] on span "Inbox" at bounding box center [42, 77] width 51 height 6
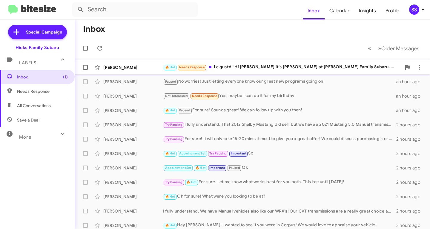
click at [233, 61] on div "[PERSON_NAME] 🔥 Hot Needs Response Le gustó “Hi [PERSON_NAME] it's [PERSON_NAME…" at bounding box center [252, 67] width 346 height 12
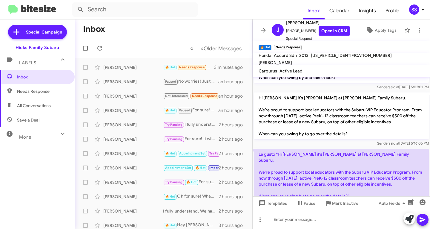
scroll to position [243, 0]
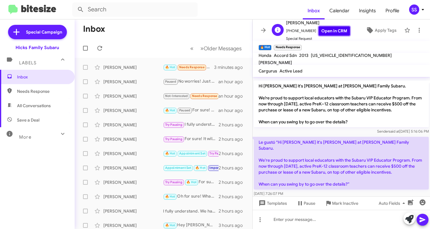
click at [330, 33] on link "Open in CRM" at bounding box center [334, 30] width 31 height 9
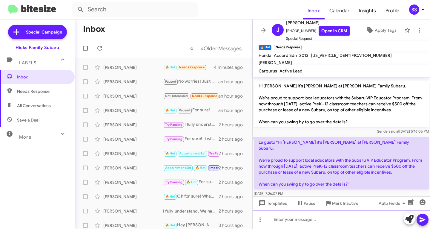
click at [304, 215] on div at bounding box center [342, 218] width 178 height 19
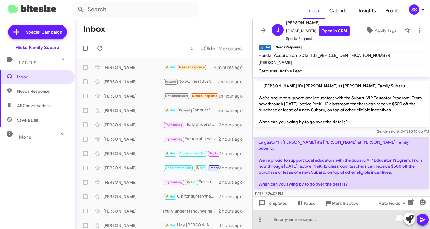
paste div "To enrich screen reader interactions, please activate Accessibility in Grammarl…"
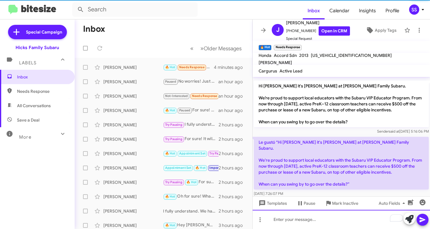
scroll to position [264, 0]
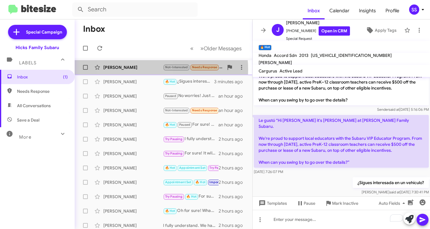
click at [135, 69] on div "[PERSON_NAME]" at bounding box center [133, 67] width 60 height 6
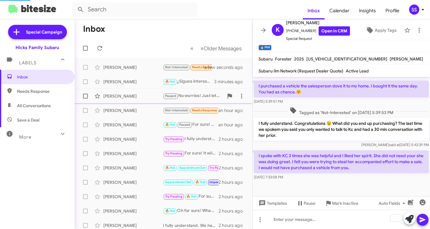
scroll to position [221, 0]
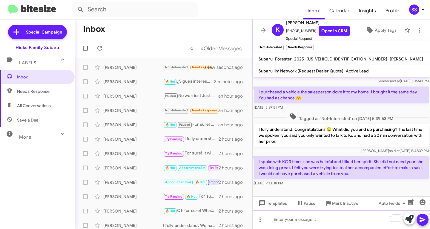
click at [320, 222] on div "To enrich screen reader interactions, please activate Accessibility in Grammarl…" at bounding box center [342, 218] width 178 height 19
click at [331, 222] on div "To enrich screen reader interactions, please activate Accessibility in Grammarl…" at bounding box center [342, 218] width 178 height 19
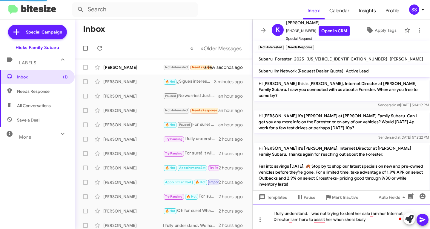
scroll to position [255, 0]
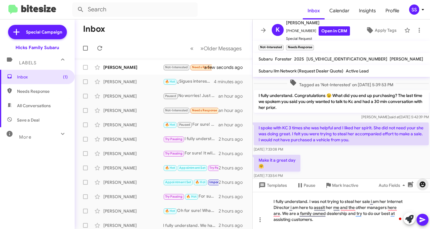
click at [423, 183] on icon "button" at bounding box center [423, 184] width 6 height 6
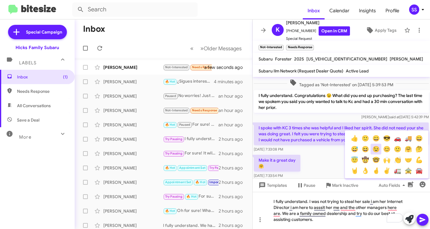
click at [378, 149] on button "😉" at bounding box center [376, 148] width 11 height 11
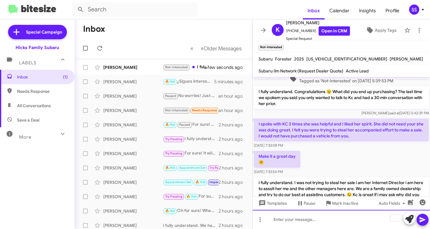
scroll to position [289, 0]
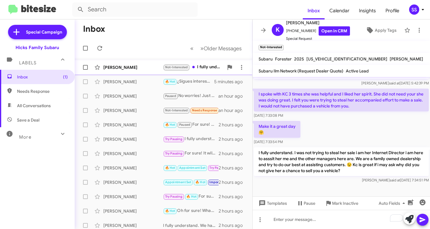
click at [126, 68] on div "[PERSON_NAME]" at bounding box center [133, 67] width 60 height 6
click at [51, 121] on span "Save a Deal" at bounding box center [37, 120] width 75 height 14
type input "in:not-interested"
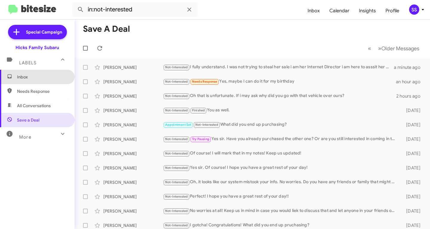
click at [51, 73] on span "Inbox" at bounding box center [37, 77] width 75 height 14
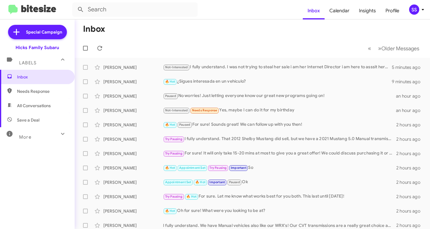
click at [34, 119] on span "Save a Deal" at bounding box center [28, 120] width 22 height 6
type input "in:not-interested"
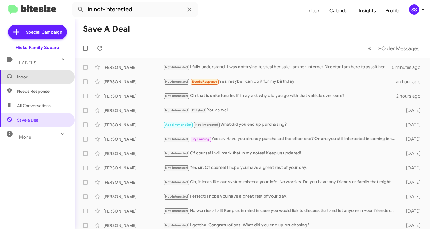
click at [44, 79] on span "Inbox" at bounding box center [42, 77] width 51 height 6
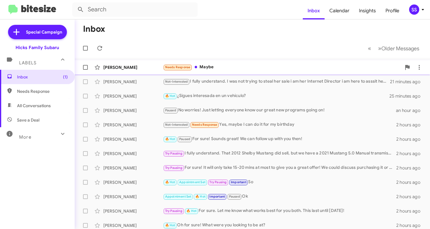
click at [208, 61] on div "Julie Mciver Needs Response Maybe 9 minutes ago" at bounding box center [252, 67] width 346 height 12
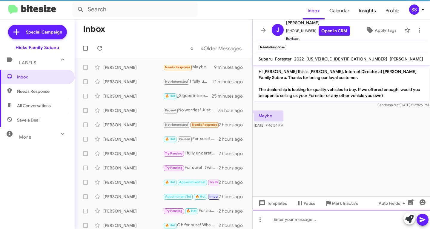
click at [311, 223] on div at bounding box center [342, 218] width 178 height 19
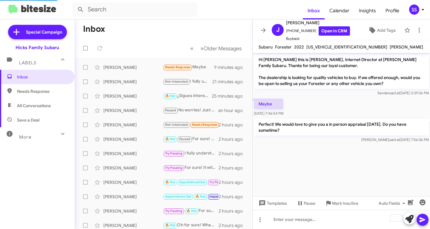
click at [48, 120] on span "Save a Deal" at bounding box center [37, 120] width 75 height 14
type input "in:not-interested"
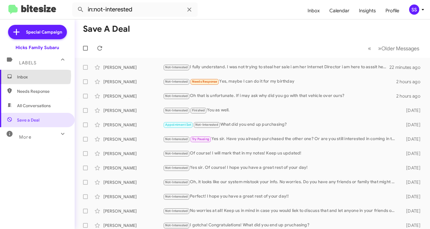
drag, startPoint x: 26, startPoint y: 75, endPoint x: 32, endPoint y: 77, distance: 5.8
click at [26, 75] on span "Inbox" at bounding box center [42, 77] width 51 height 6
